Goal: Task Accomplishment & Management: Manage account settings

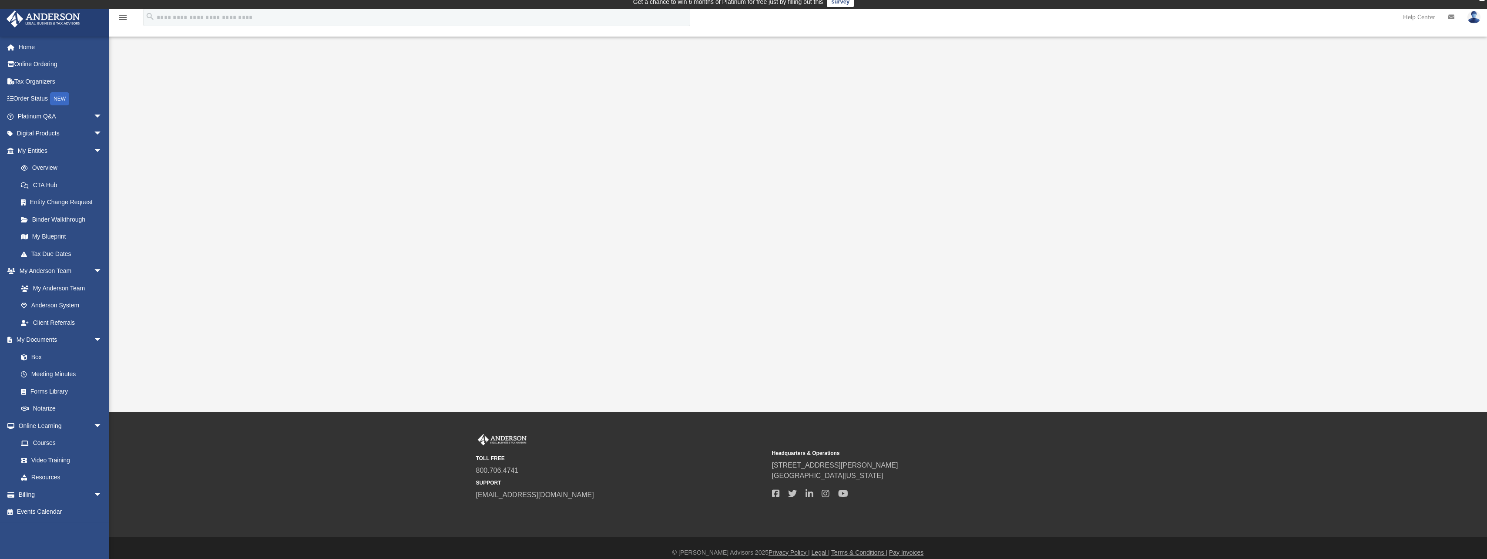
scroll to position [15, 0]
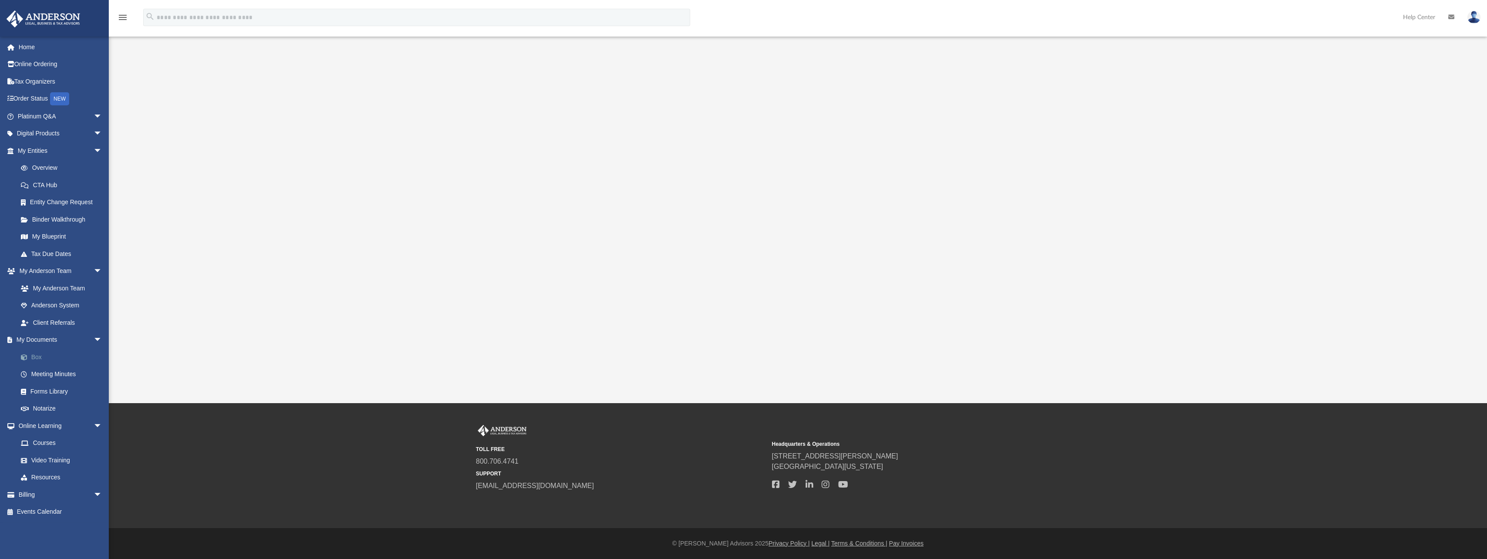
click at [39, 357] on link "Box" at bounding box center [63, 356] width 103 height 17
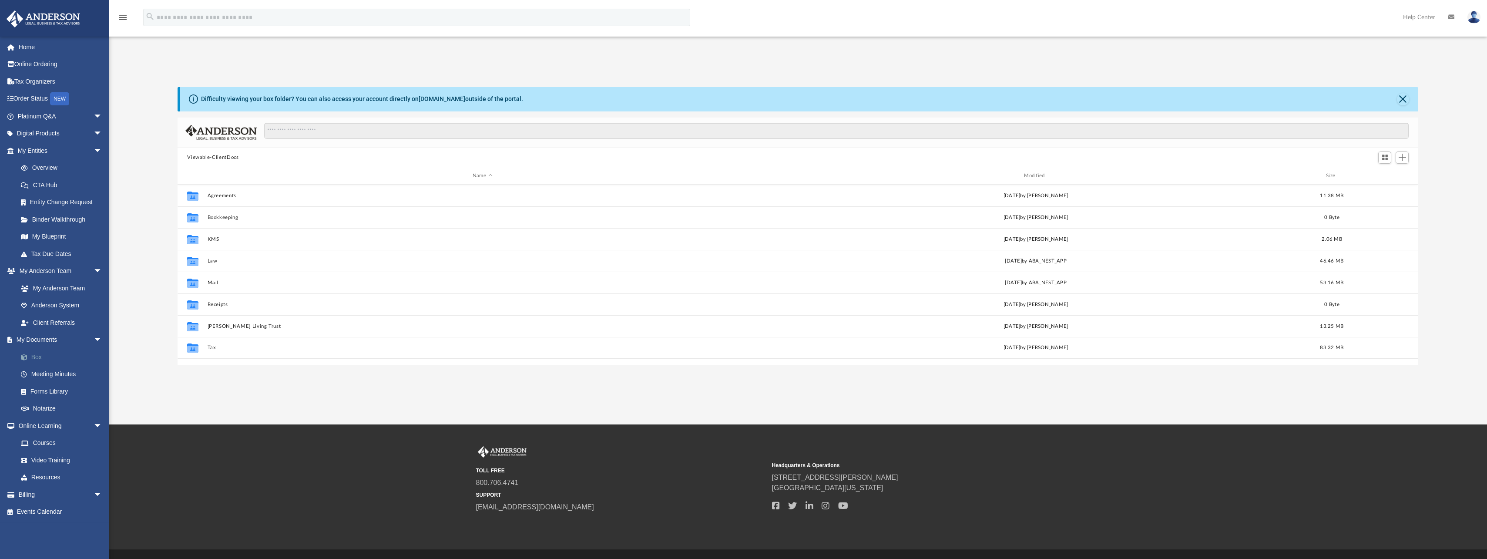
scroll to position [191, 1234]
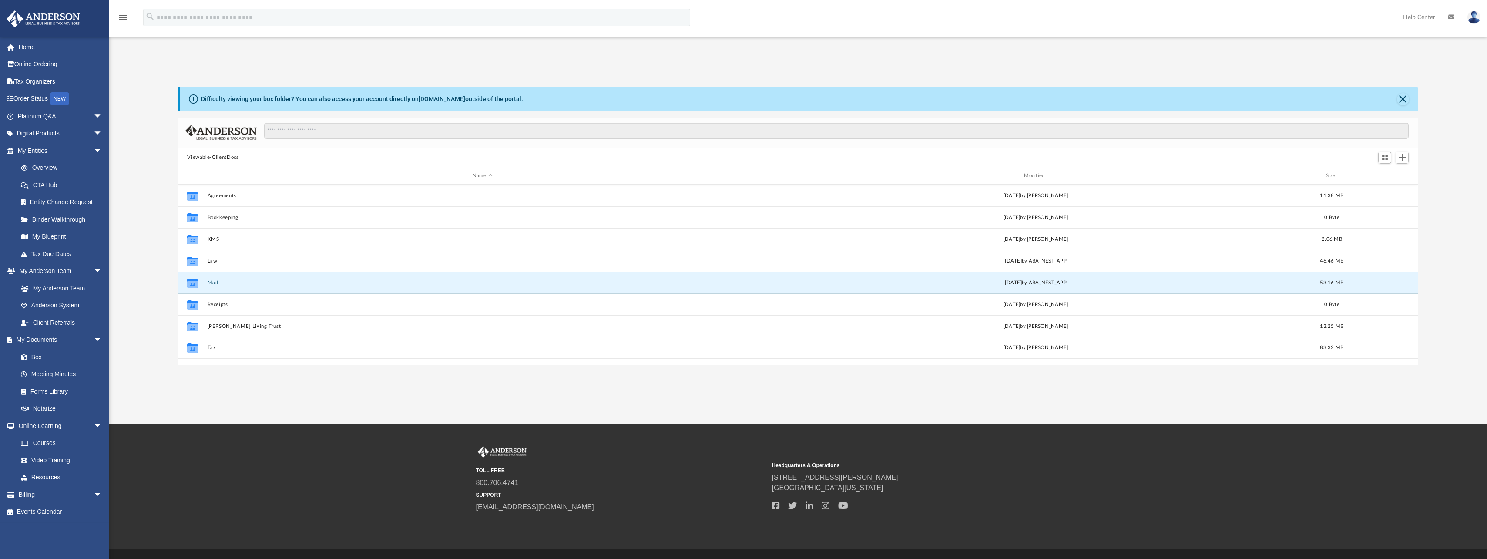
click at [210, 282] on button "Mail" at bounding box center [482, 283] width 549 height 6
click at [211, 280] on button "Mail" at bounding box center [482, 283] width 549 height 6
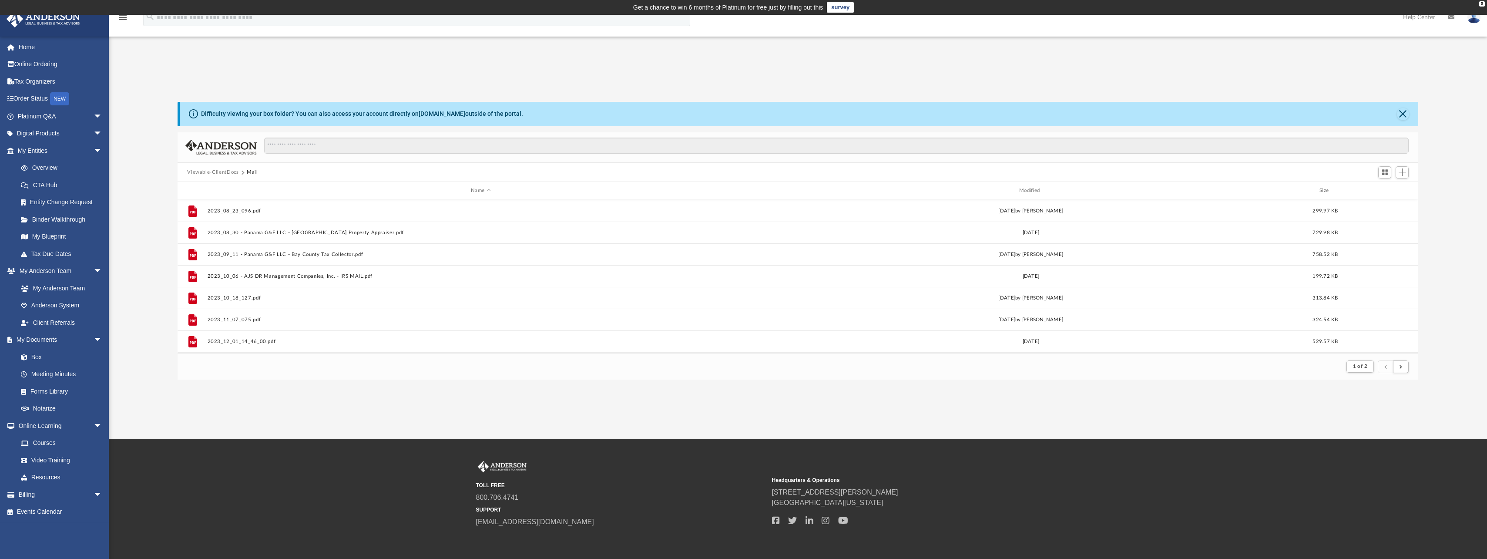
scroll to position [847, 0]
click at [1405, 365] on button "submit" at bounding box center [1401, 366] width 16 height 13
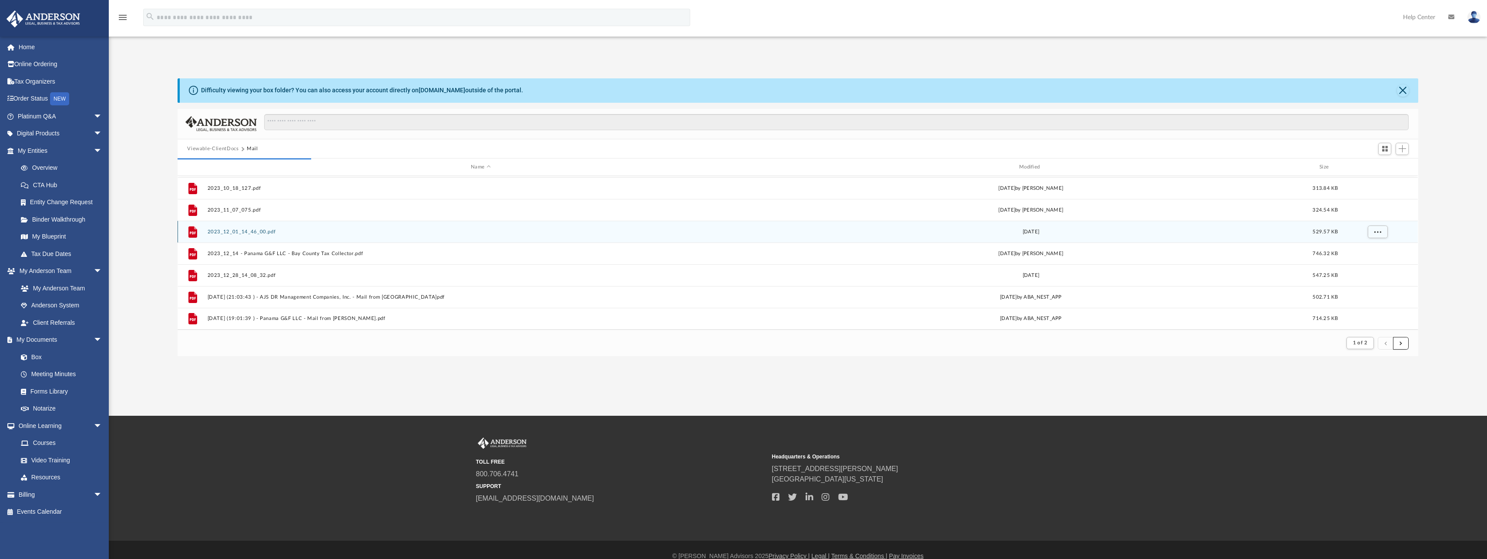
scroll to position [36, 0]
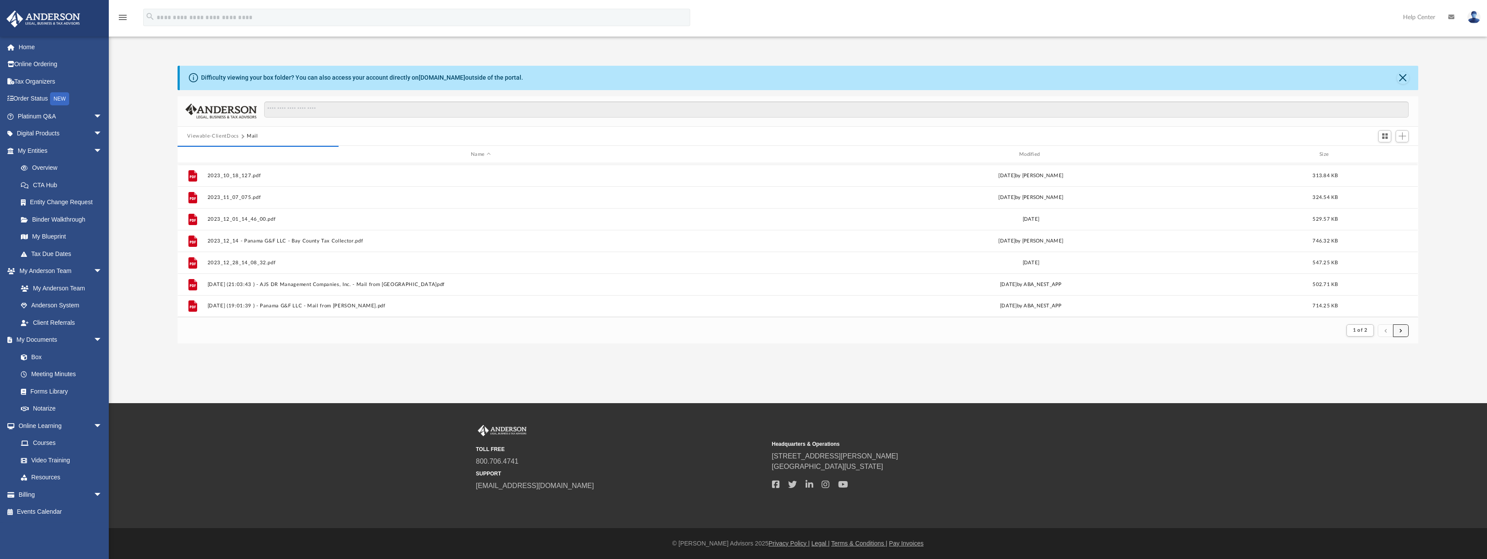
click at [1398, 332] on button "submit" at bounding box center [1401, 330] width 16 height 13
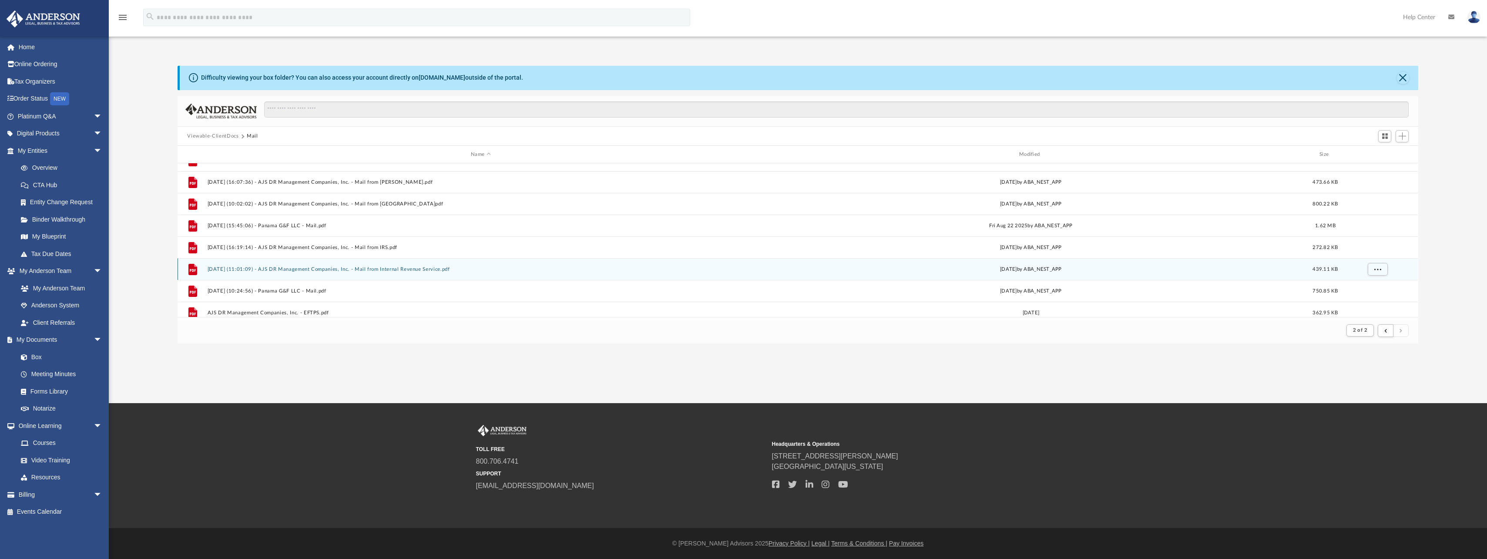
scroll to position [782, 0]
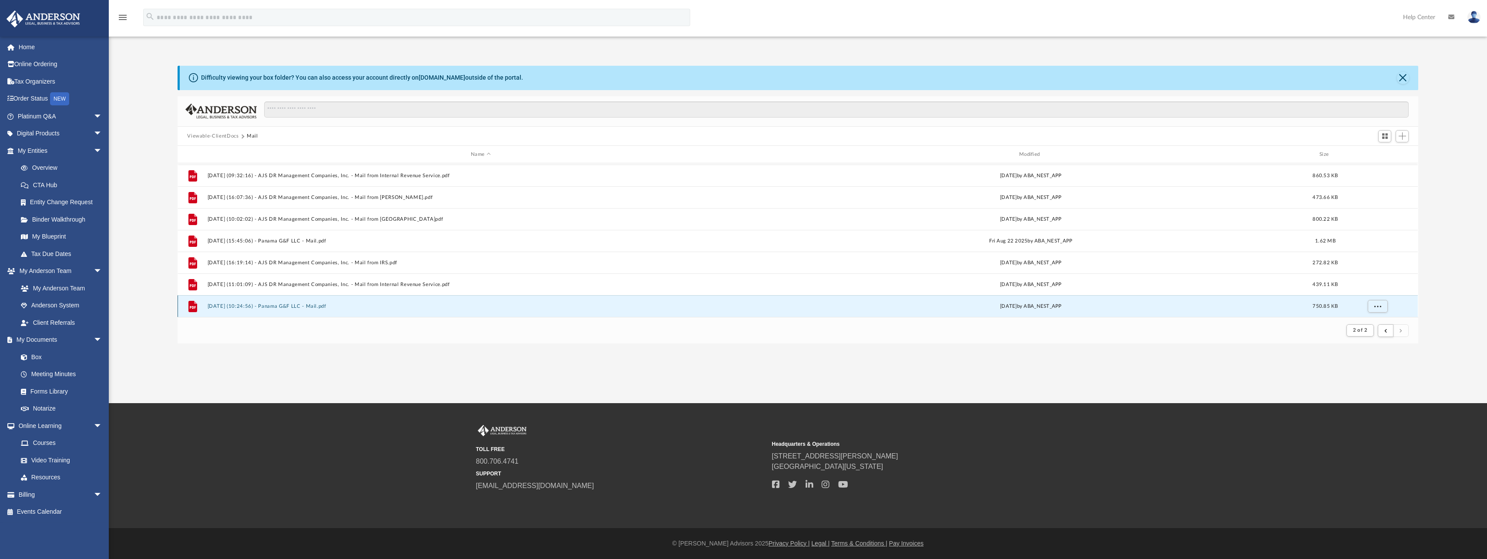
click at [317, 304] on button "2025.09.09 (10:24:56) - Panama G&F LLC - Mail.pdf" at bounding box center [481, 306] width 546 height 6
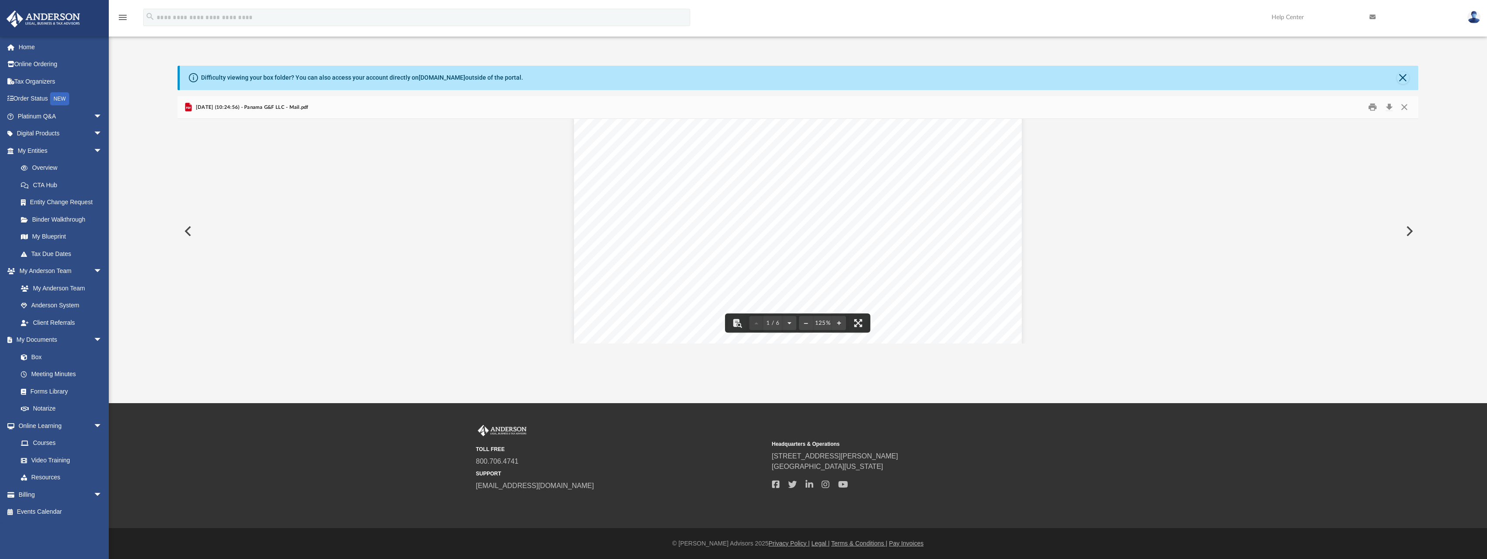
scroll to position [131, 0]
click at [184, 233] on button "Preview" at bounding box center [187, 231] width 19 height 24
click at [1402, 105] on button "Close" at bounding box center [1404, 106] width 16 height 13
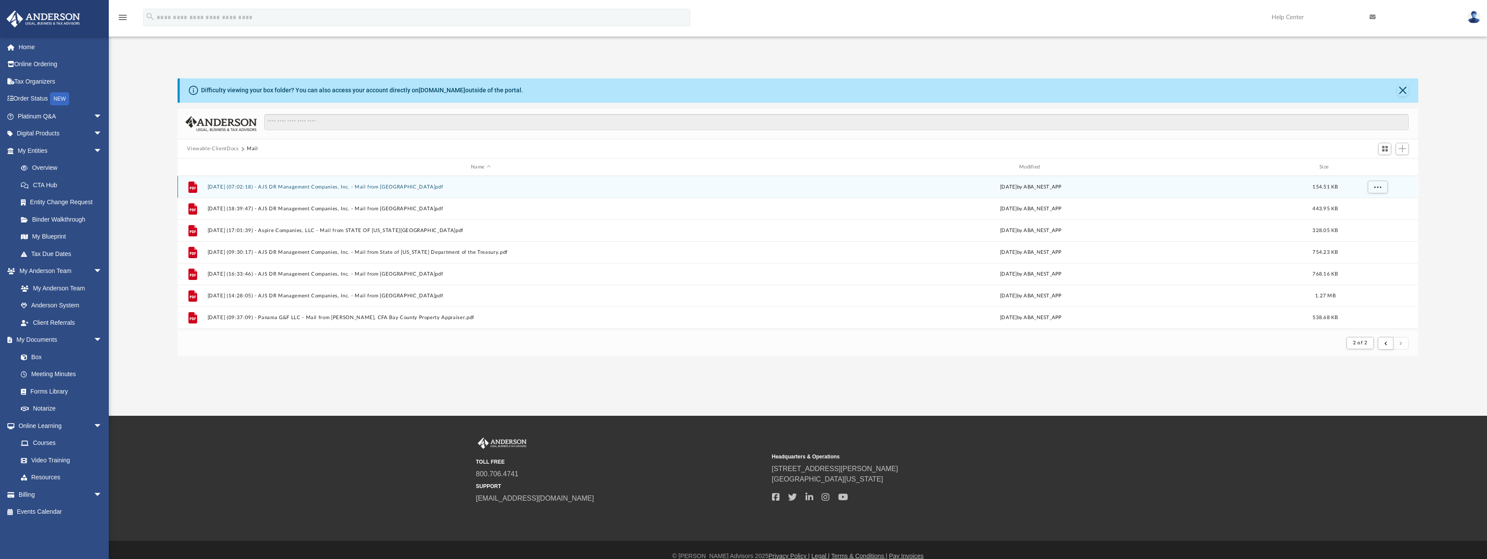
scroll to position [36, 0]
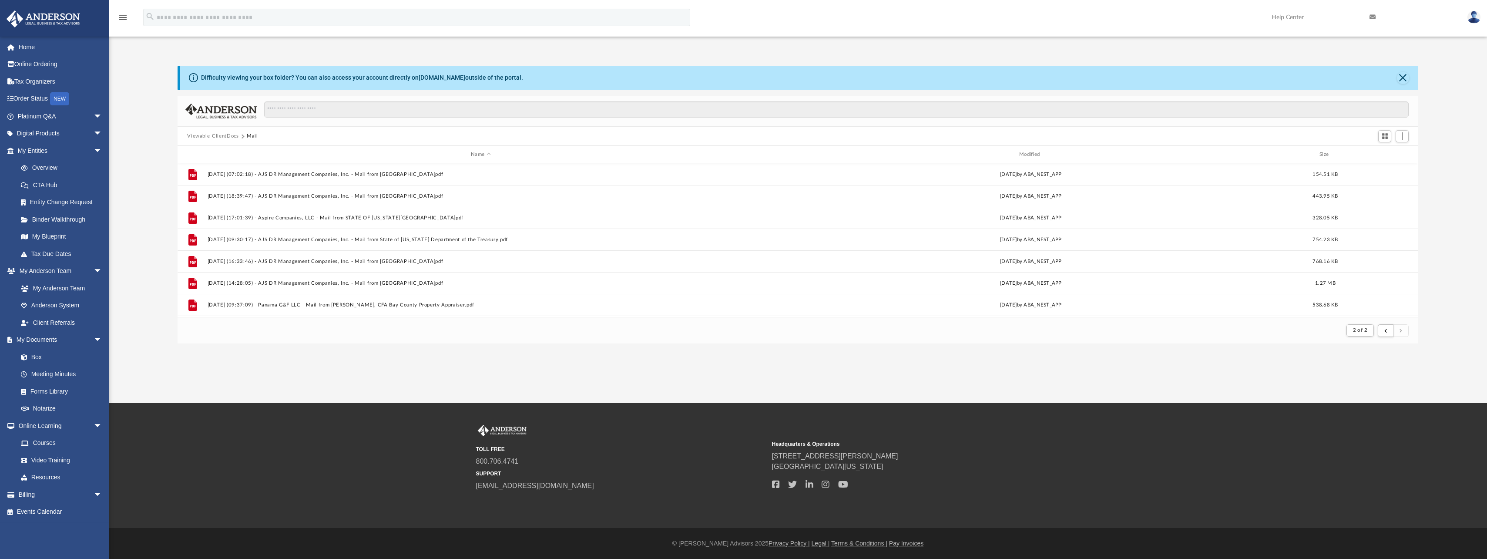
click at [217, 131] on div "Viewable-ClientDocs Mail" at bounding box center [798, 136] width 1240 height 19
click at [218, 136] on button "Viewable-ClientDocs" at bounding box center [212, 136] width 51 height 8
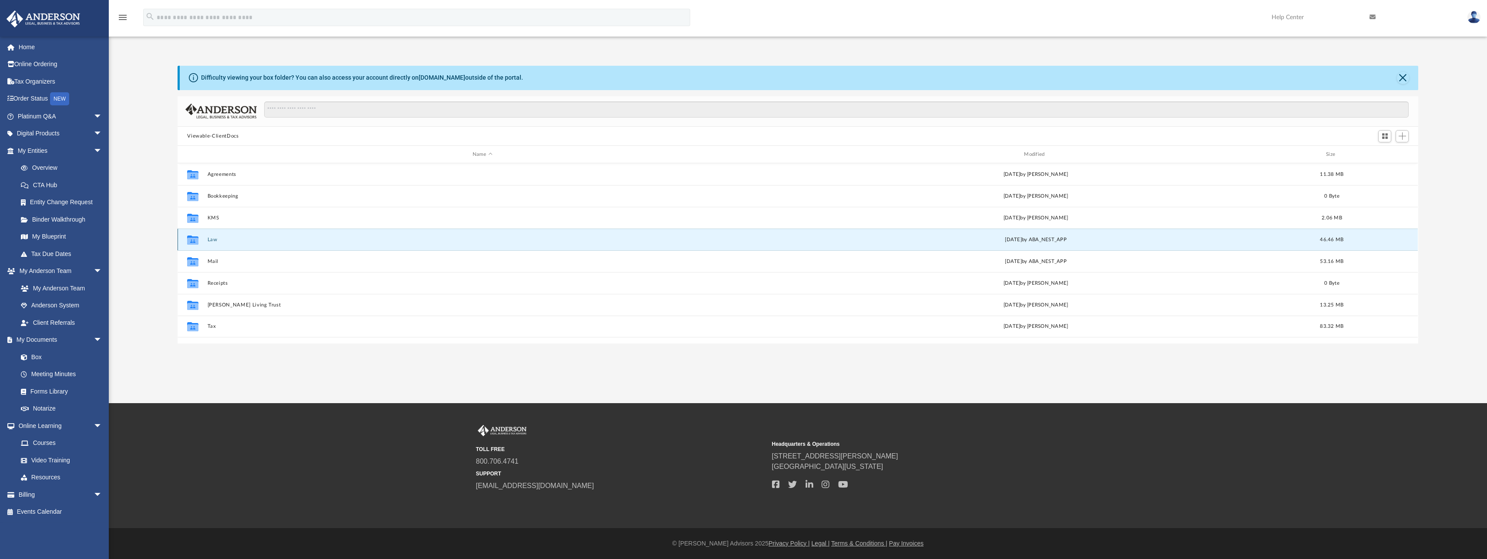
click at [211, 240] on button "Law" at bounding box center [482, 240] width 549 height 6
click at [235, 239] on button "Heights Holding LLC" at bounding box center [481, 240] width 546 height 6
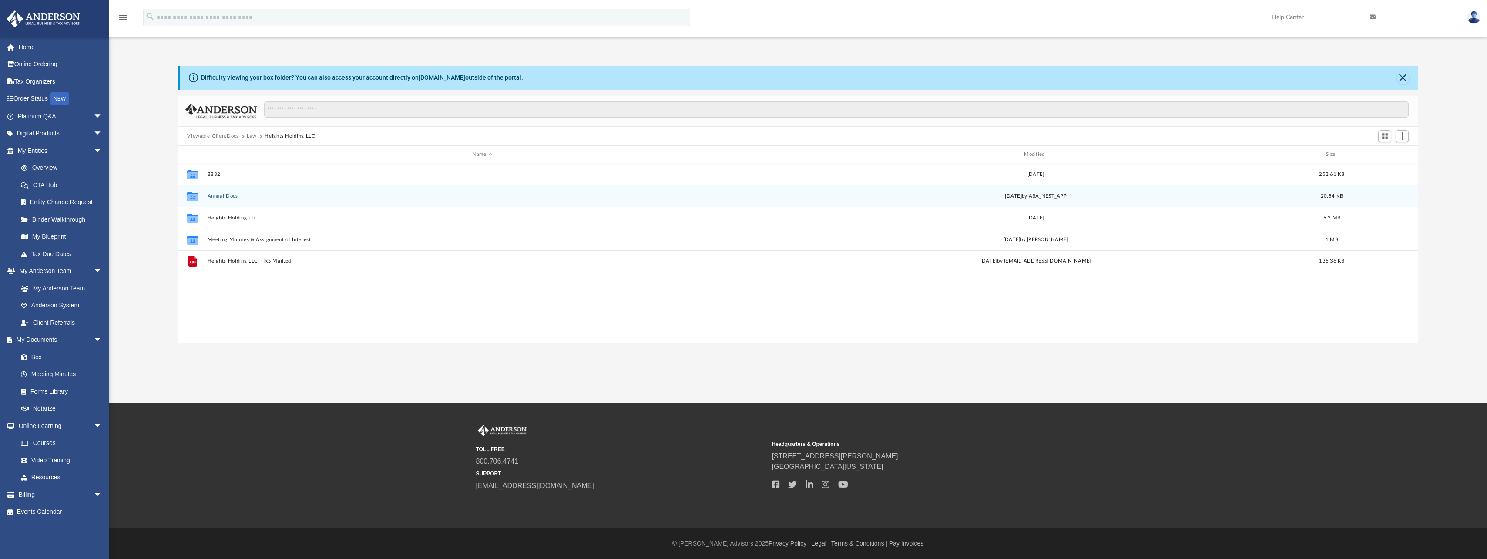
click at [221, 197] on button "Annual Docs" at bounding box center [482, 196] width 549 height 6
click at [253, 193] on button "Heights Holding LLC - Filed Annual Report WY 2025.pdf" at bounding box center [482, 196] width 549 height 6
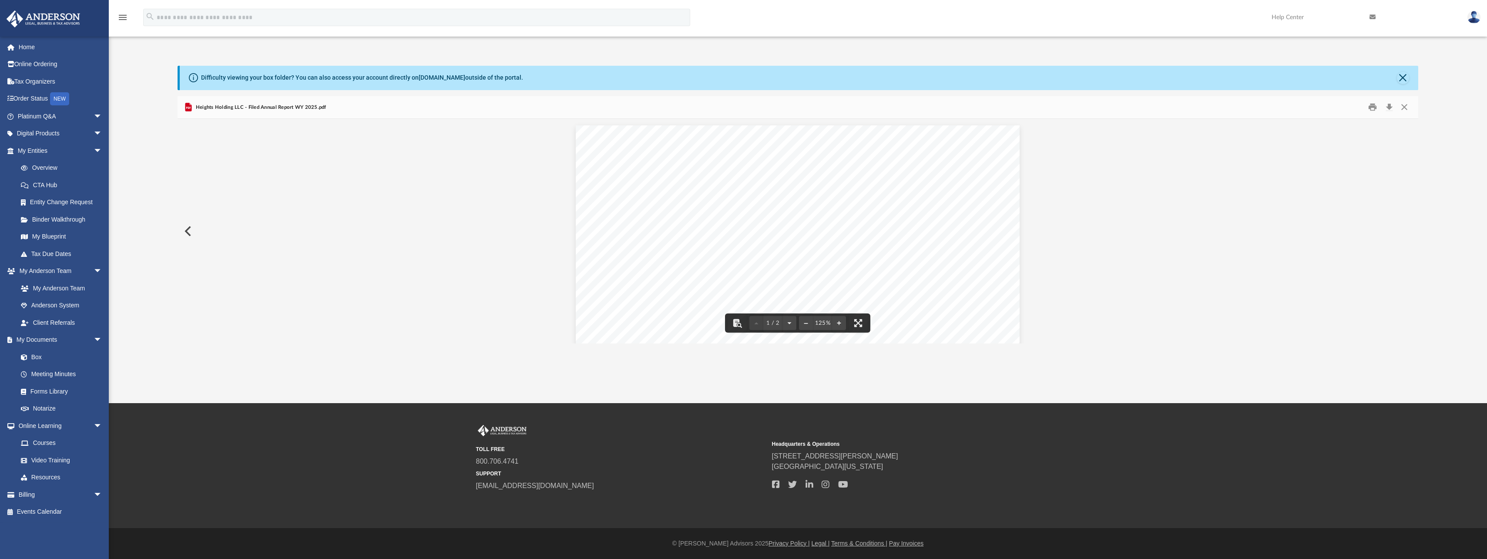
scroll to position [0, 0]
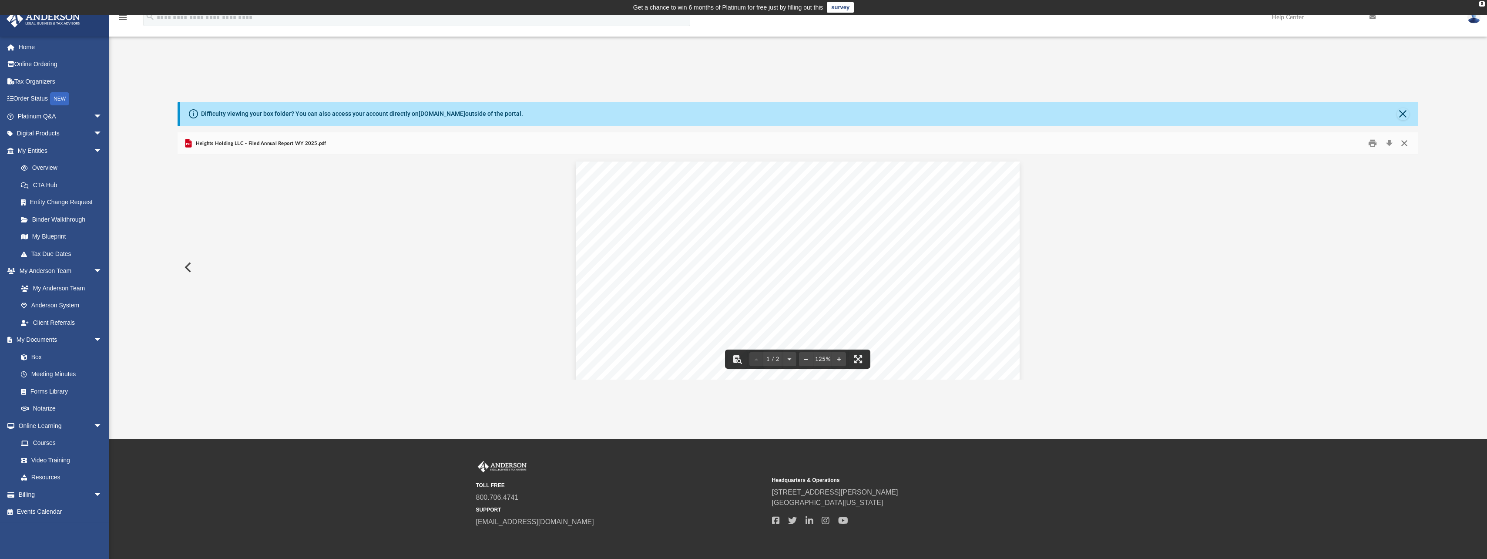
click at [1403, 146] on button "Close" at bounding box center [1404, 143] width 16 height 13
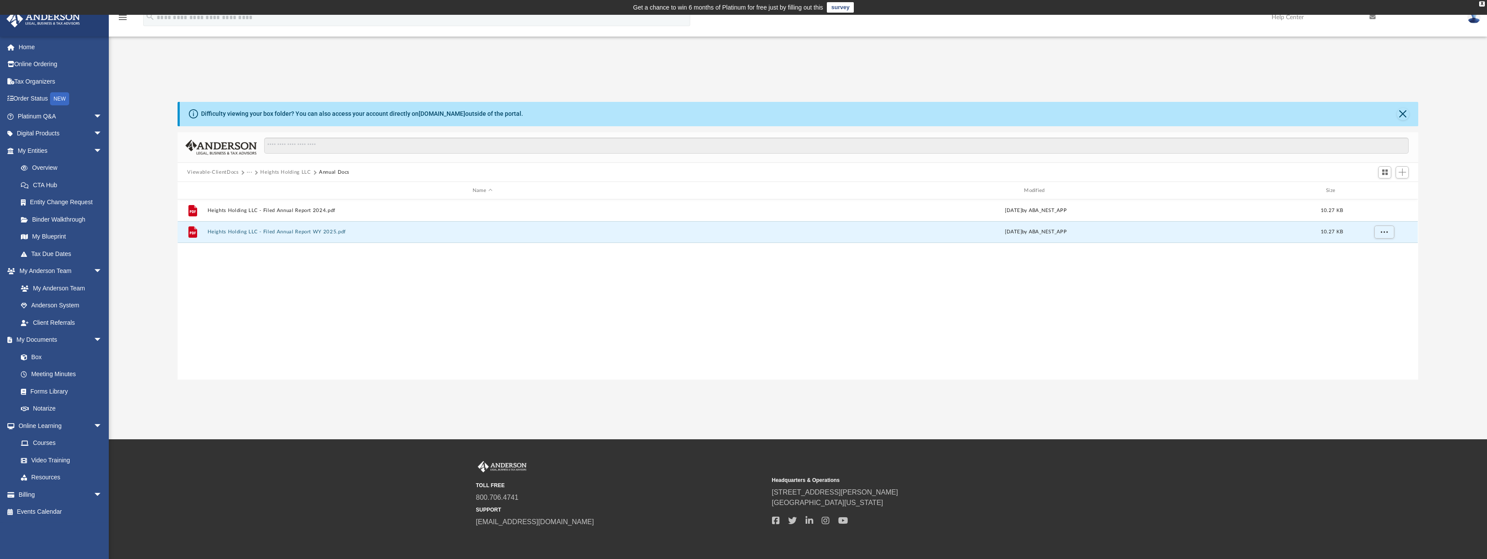
click at [207, 170] on button "Viewable-ClientDocs" at bounding box center [212, 172] width 51 height 8
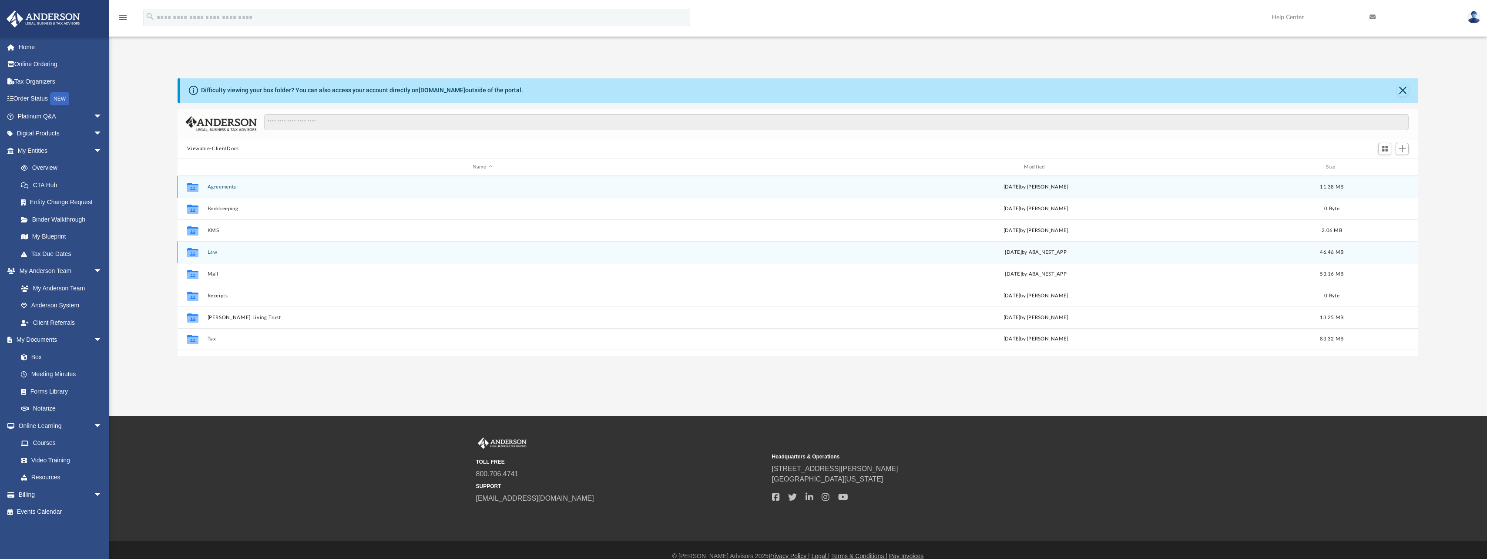
scroll to position [36, 0]
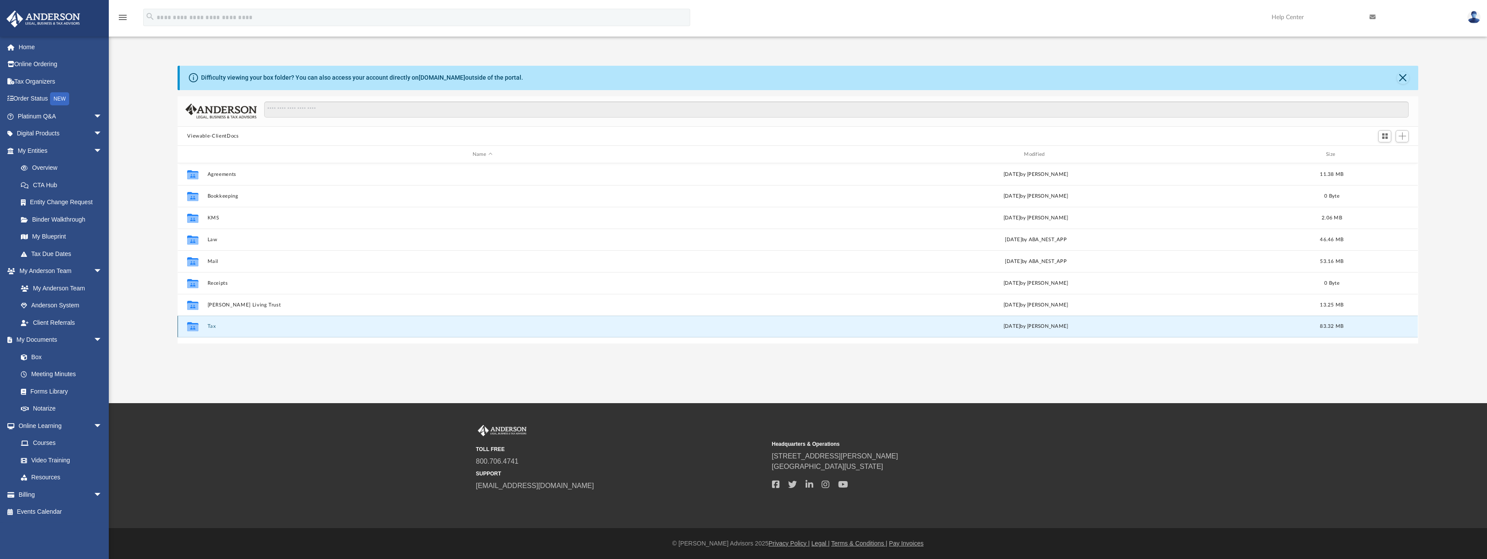
click at [208, 325] on button "Tax" at bounding box center [482, 327] width 549 height 6
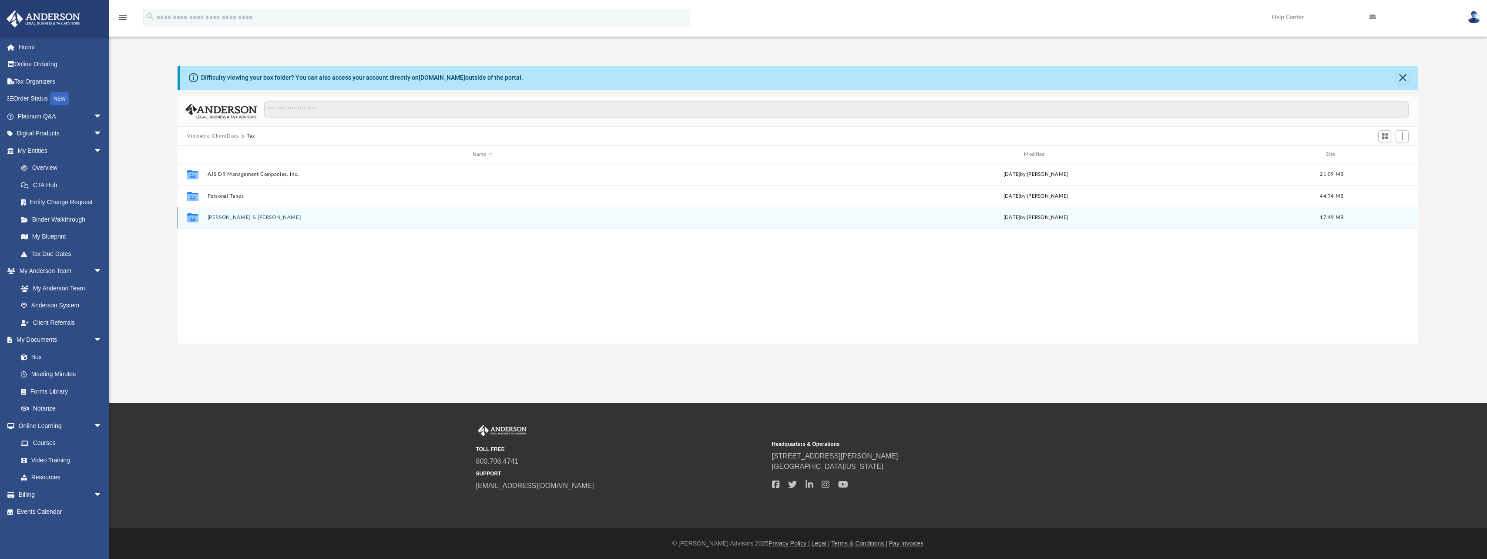
click at [271, 219] on button "Reyes-Taveras, Jose & Geysa Aristy-Reyes" at bounding box center [482, 218] width 549 height 6
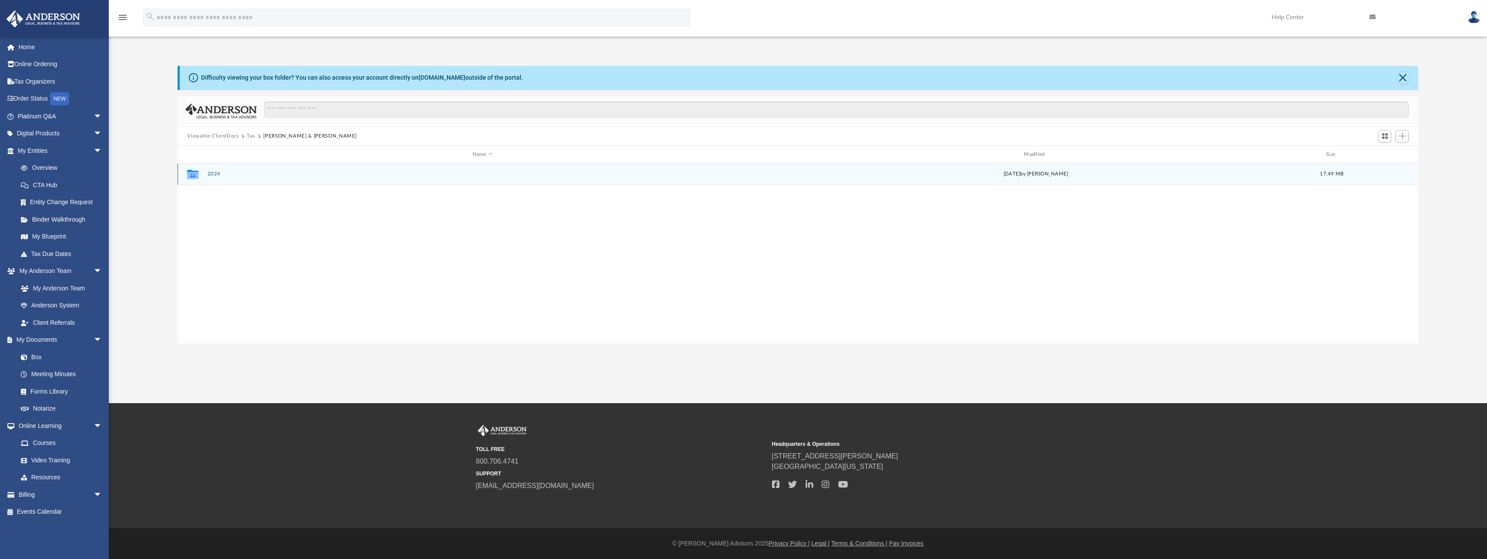
click at [219, 172] on button "2024" at bounding box center [482, 174] width 549 height 6
click at [223, 174] on button "Digital Tax Organizer" at bounding box center [482, 174] width 549 height 6
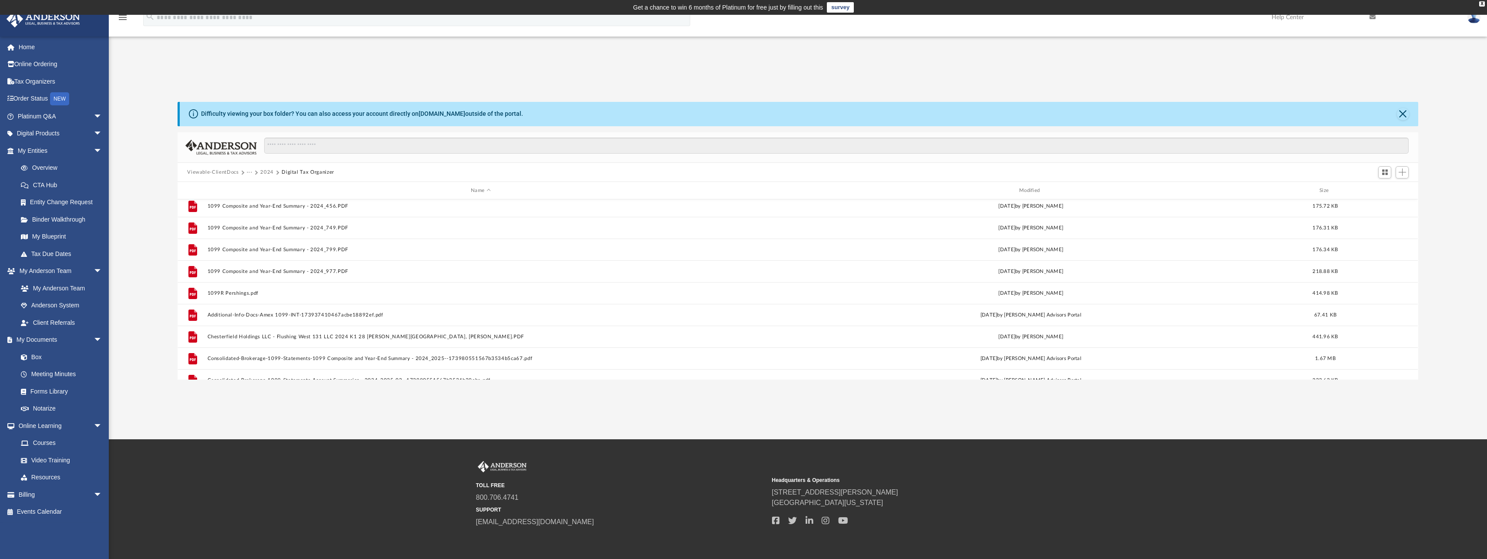
scroll to position [0, 0]
click at [1023, 191] on div "Modified" at bounding box center [1030, 191] width 546 height 8
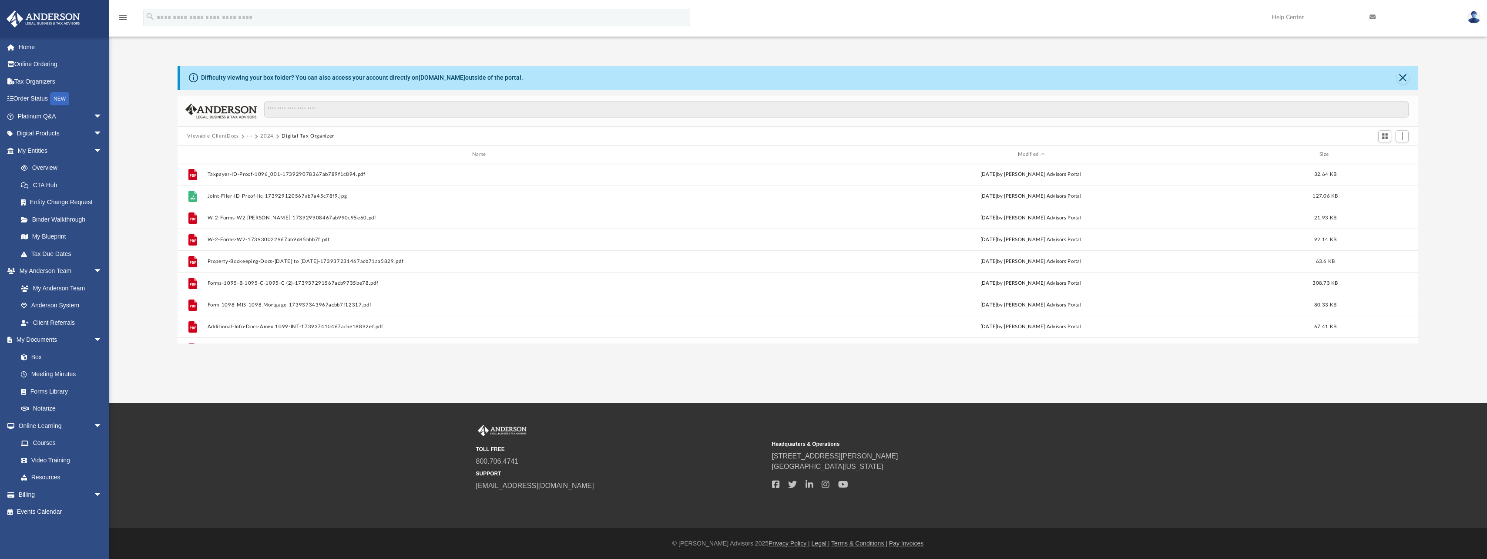
click at [223, 138] on button "Viewable-ClientDocs" at bounding box center [212, 136] width 51 height 8
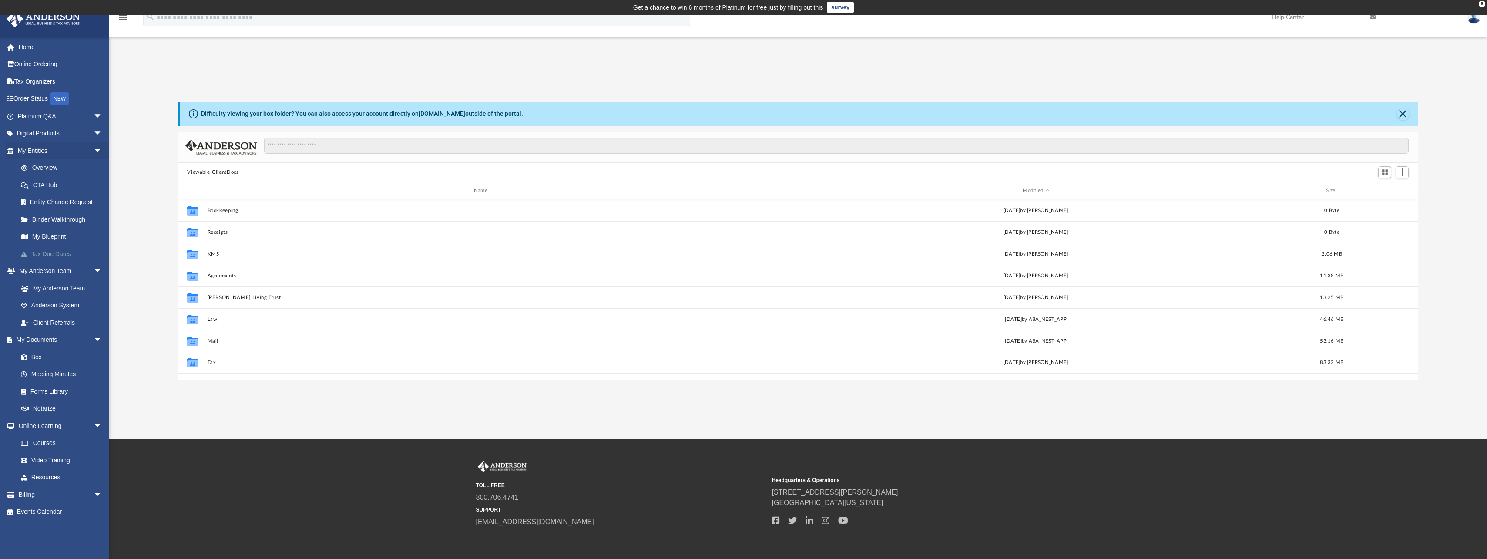
click at [67, 255] on link "Tax Due Dates" at bounding box center [63, 253] width 103 height 17
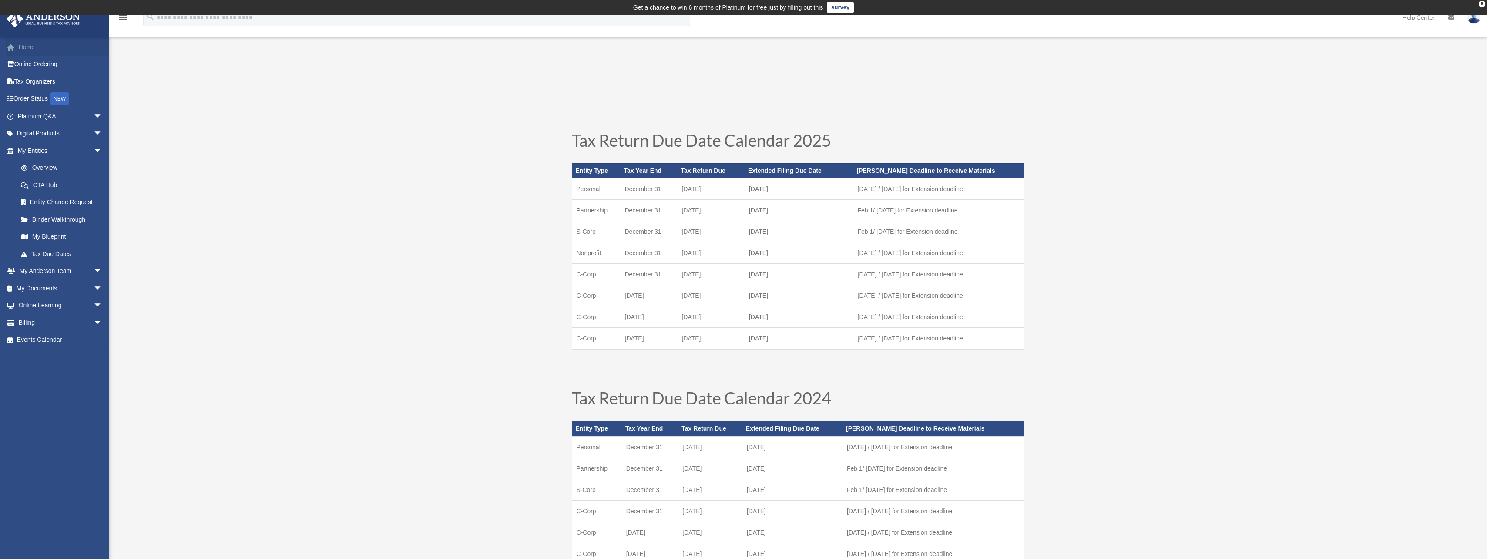
click at [25, 48] on link "Home" at bounding box center [60, 46] width 109 height 17
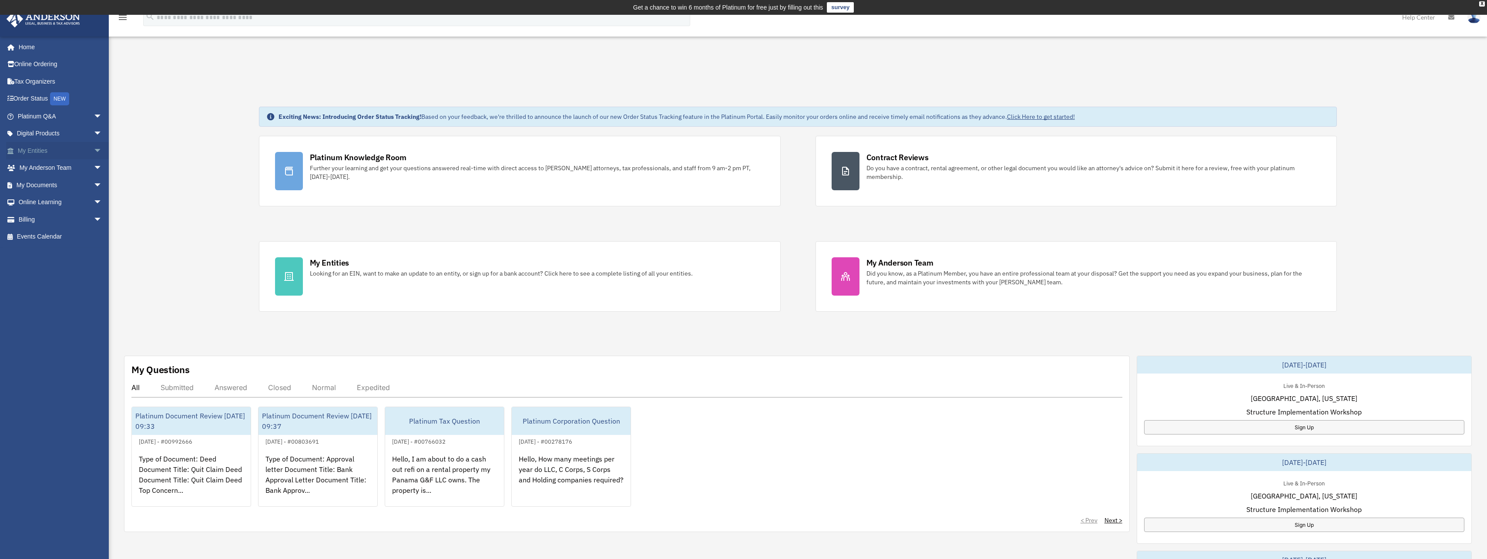
click at [94, 151] on span "arrow_drop_down" at bounding box center [102, 151] width 17 height 18
click at [49, 166] on link "Overview" at bounding box center [63, 167] width 103 height 17
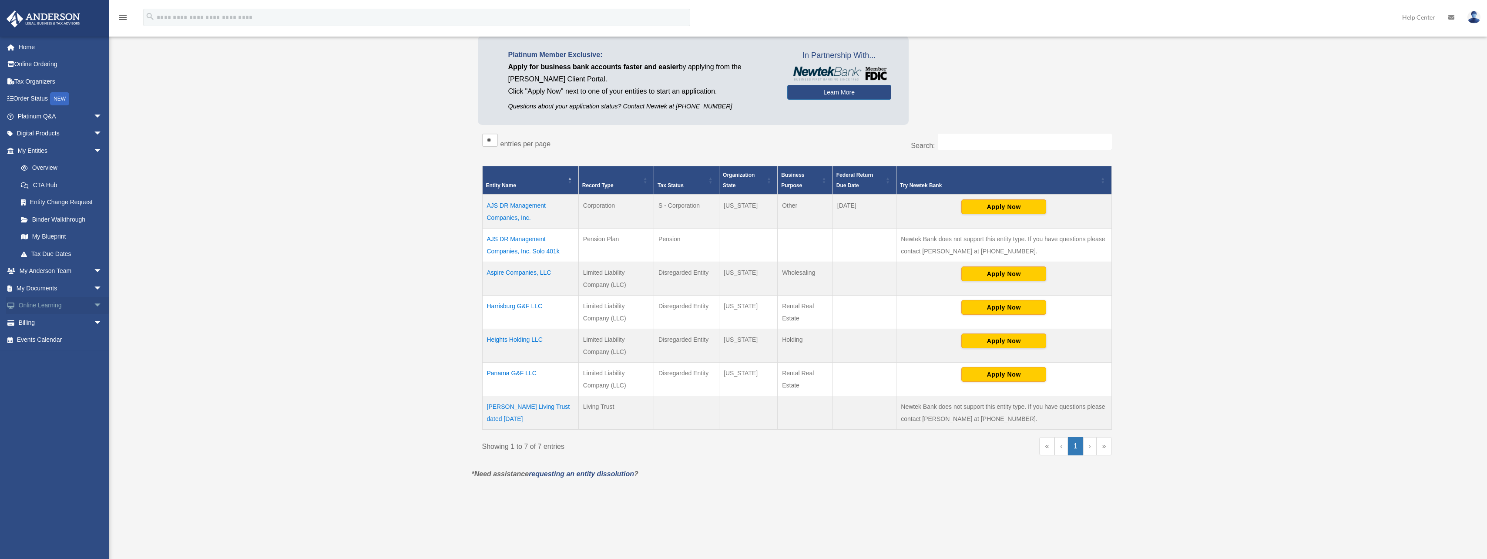
scroll to position [87, 0]
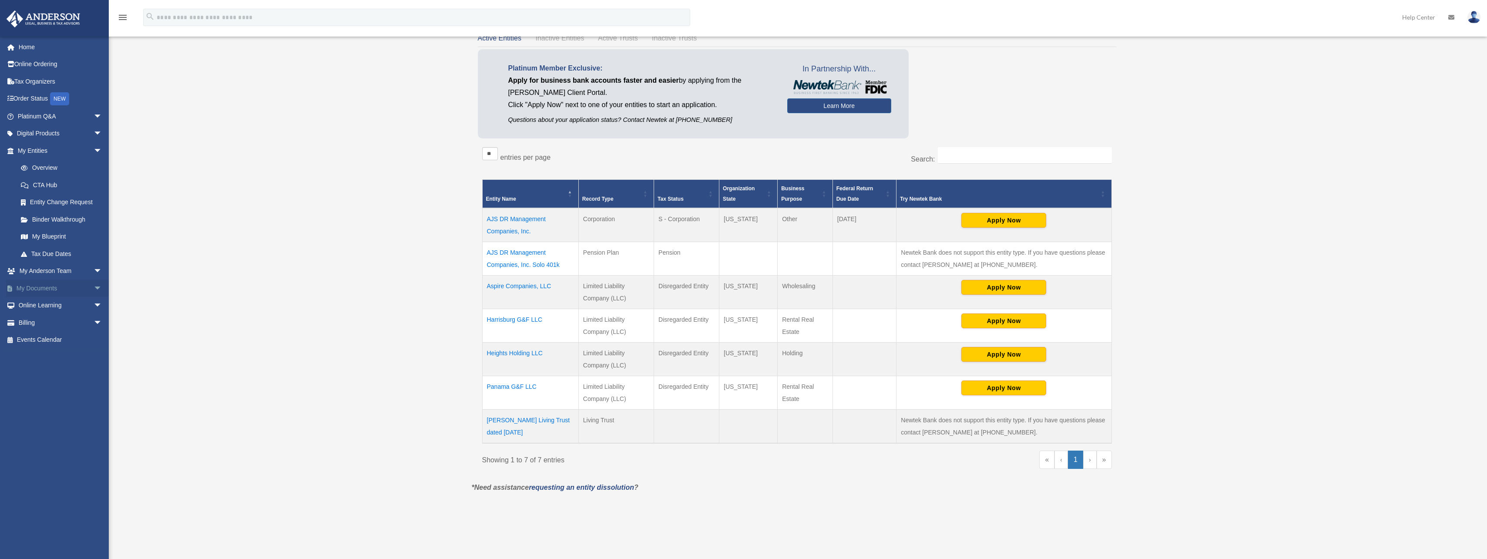
click at [94, 288] on span "arrow_drop_down" at bounding box center [102, 288] width 17 height 18
click at [94, 386] on span "arrow_drop_down" at bounding box center [102, 391] width 17 height 18
click at [49, 405] on link "$ Open Invoices" at bounding box center [63, 409] width 103 height 18
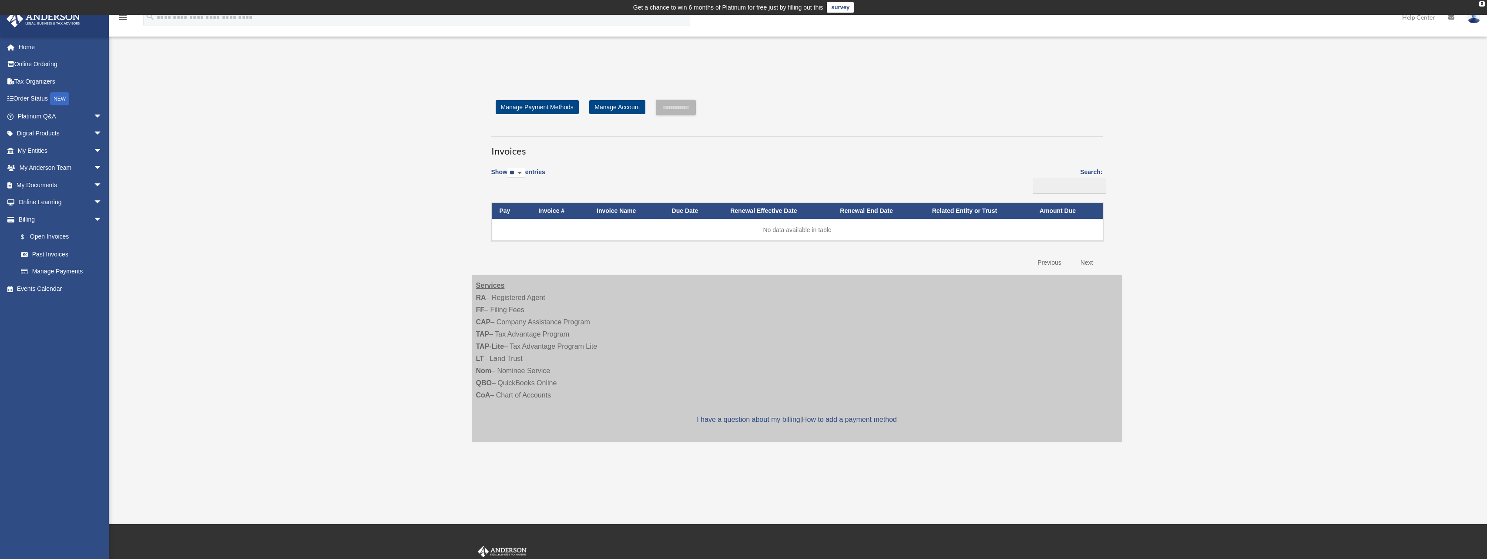
click at [1466, 15] on link at bounding box center [1473, 17] width 26 height 38
click at [1310, 77] on link "Logout" at bounding box center [1343, 76] width 87 height 18
